Goal: Transaction & Acquisition: Purchase product/service

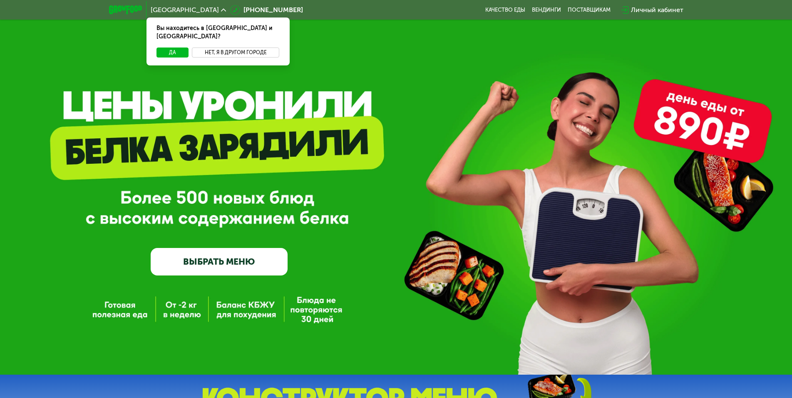
click at [247, 47] on button "Нет, я в другом городе" at bounding box center [236, 52] width 88 height 10
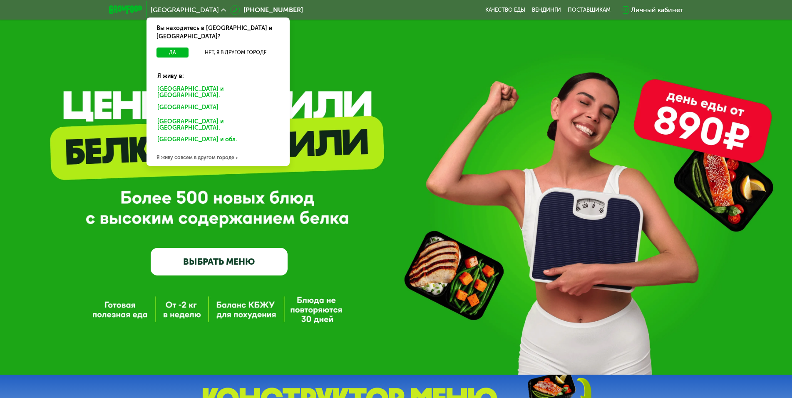
click at [192, 102] on div "[GEOGRAPHIC_DATA] и [GEOGRAPHIC_DATA]." at bounding box center [217, 108] width 130 height 13
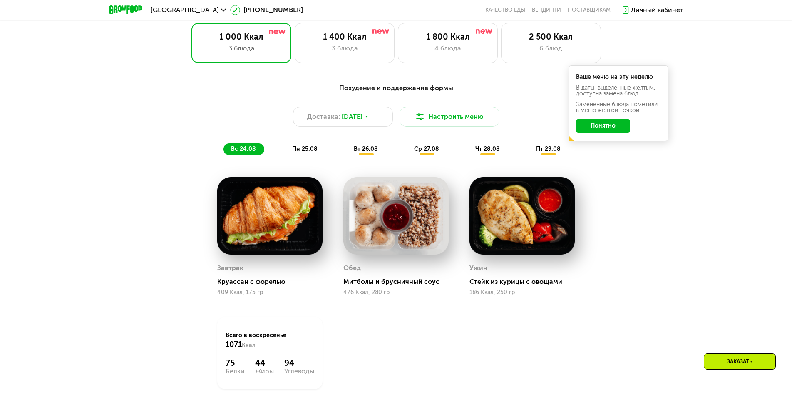
scroll to position [458, 0]
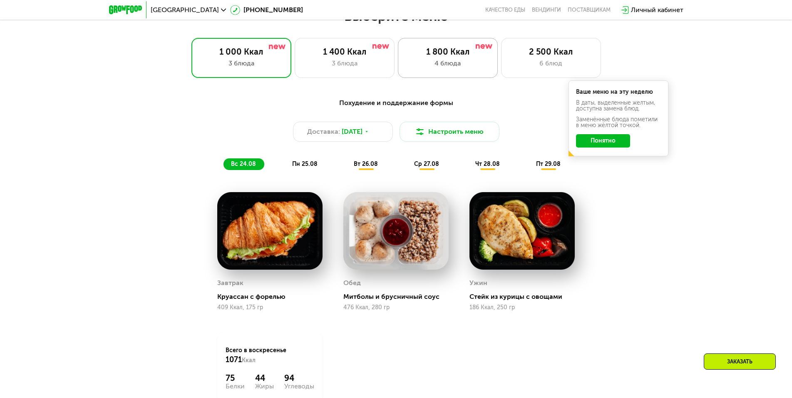
click at [474, 68] on div "4 блюда" at bounding box center [448, 63] width 82 height 10
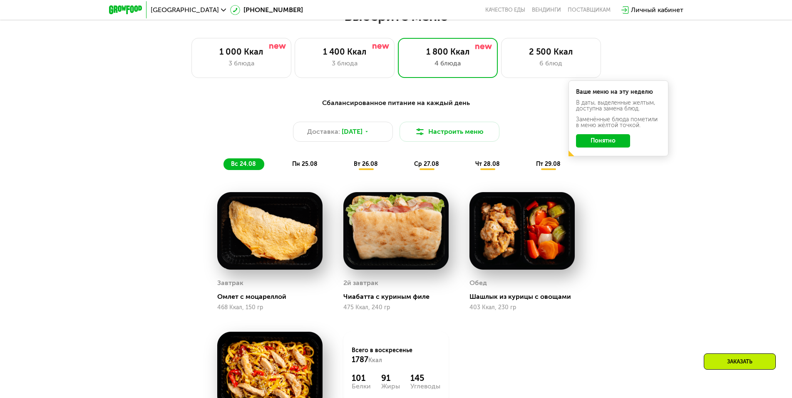
click at [365, 166] on span "вт 26.08" at bounding box center [366, 163] width 24 height 7
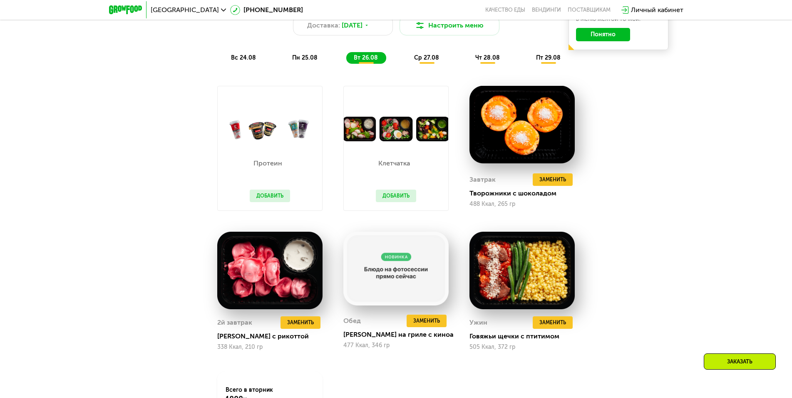
scroll to position [541, 0]
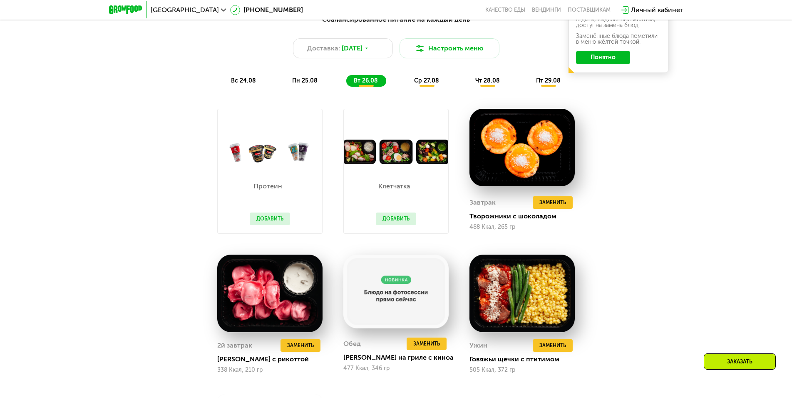
click at [311, 81] on span "пн 25.08" at bounding box center [304, 80] width 25 height 7
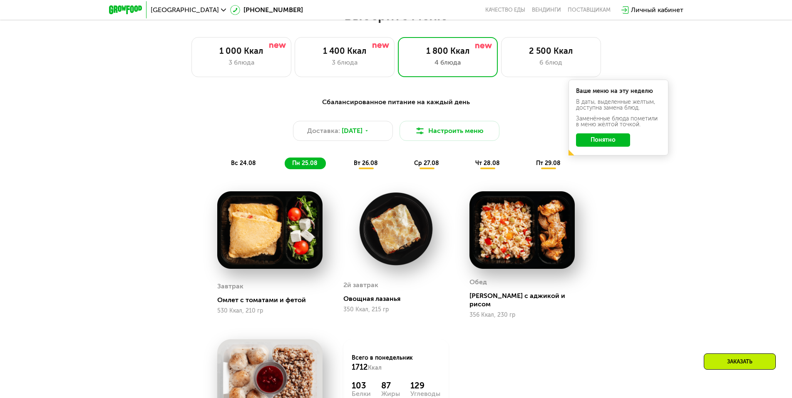
scroll to position [458, 0]
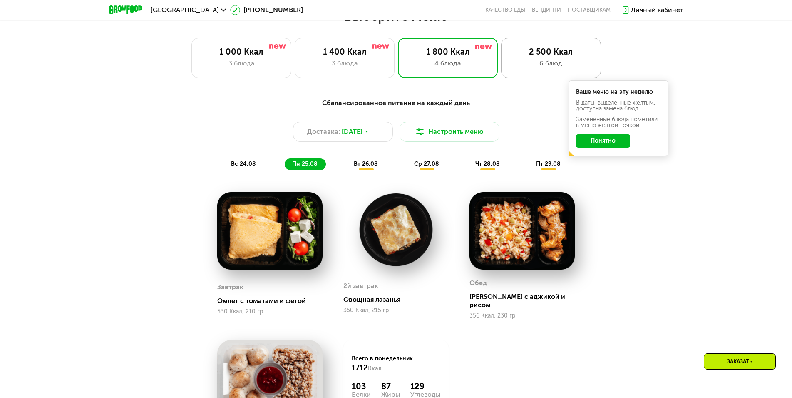
click at [544, 65] on div "6 блюд" at bounding box center [551, 63] width 82 height 10
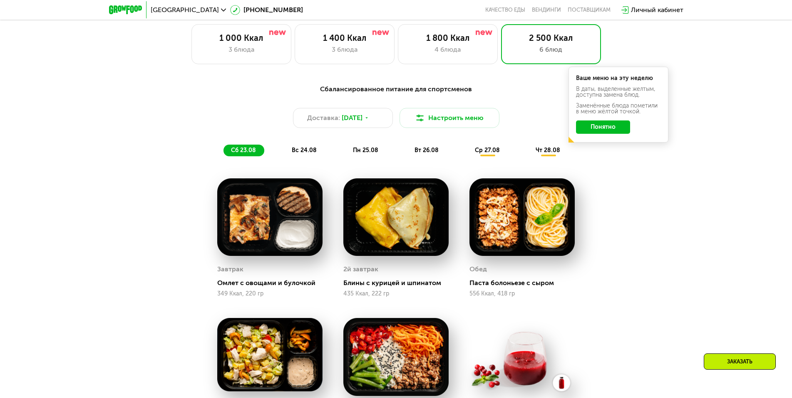
scroll to position [375, 0]
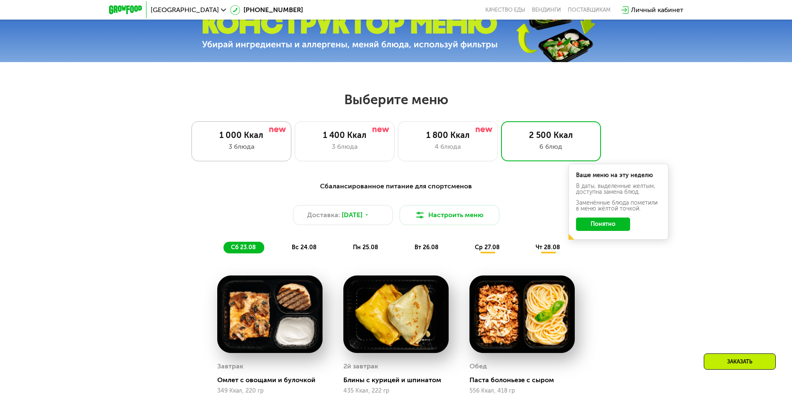
click at [282, 152] on div "3 блюда" at bounding box center [241, 147] width 82 height 10
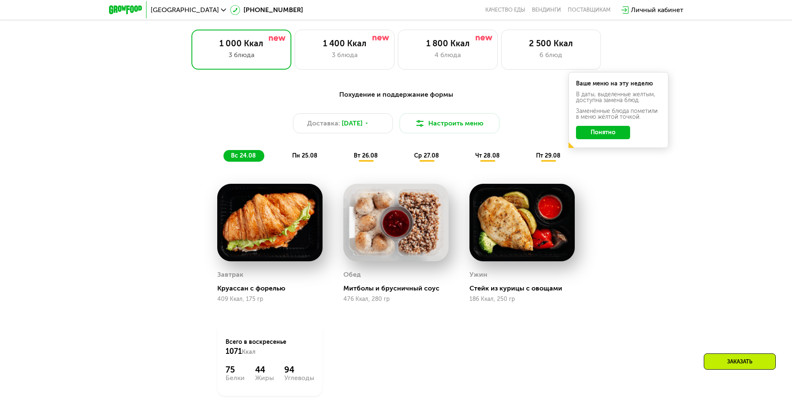
scroll to position [416, 0]
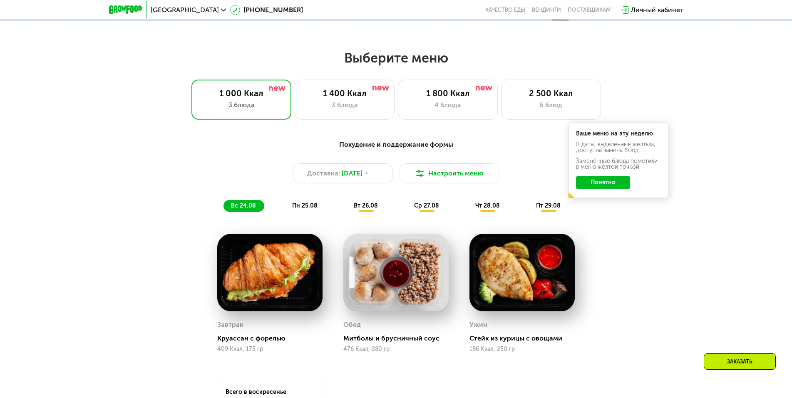
click at [608, 181] on button "Понятно" at bounding box center [603, 182] width 54 height 13
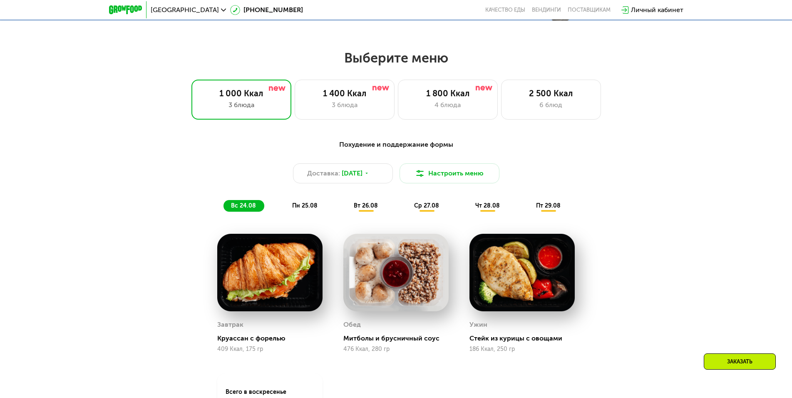
click at [484, 207] on span "чт 28.08" at bounding box center [487, 205] width 25 height 7
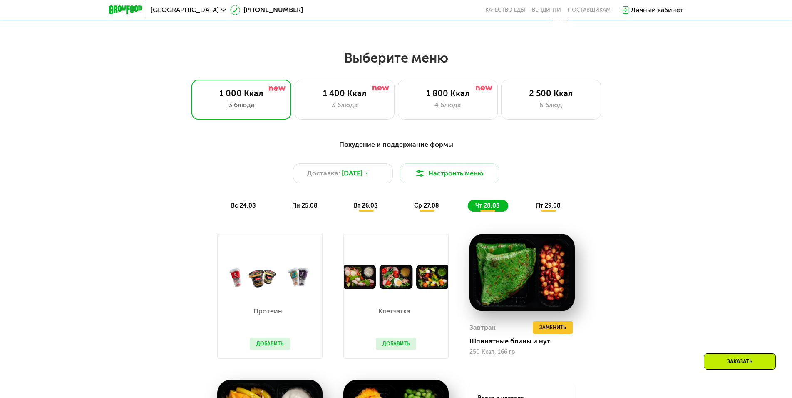
click at [547, 208] on span "пт 29.08" at bounding box center [548, 205] width 25 height 7
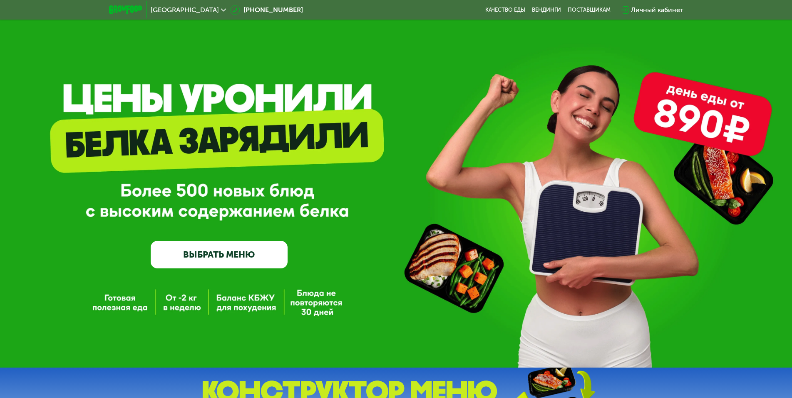
scroll to position [0, 0]
